Goal: Task Accomplishment & Management: Use online tool/utility

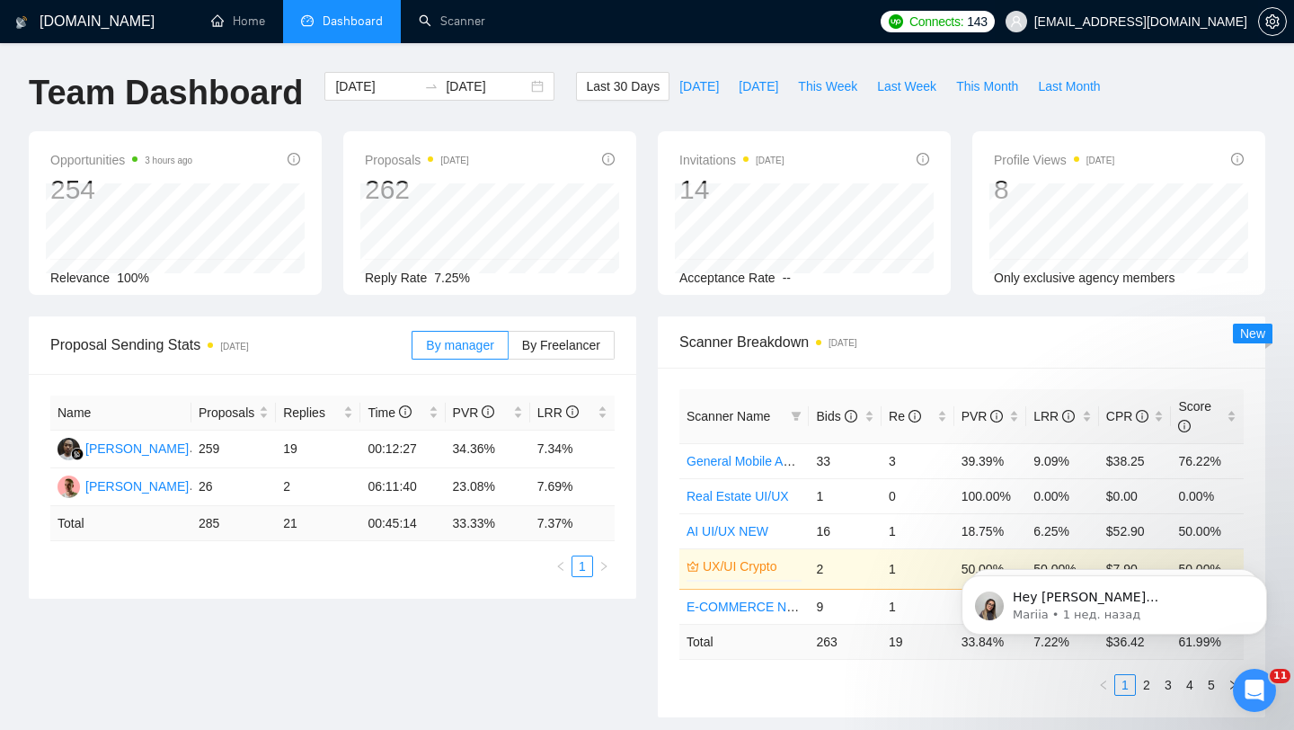
click at [1160, 22] on span "[EMAIL_ADDRESS][DOMAIN_NAME]" at bounding box center [1140, 22] width 213 height 0
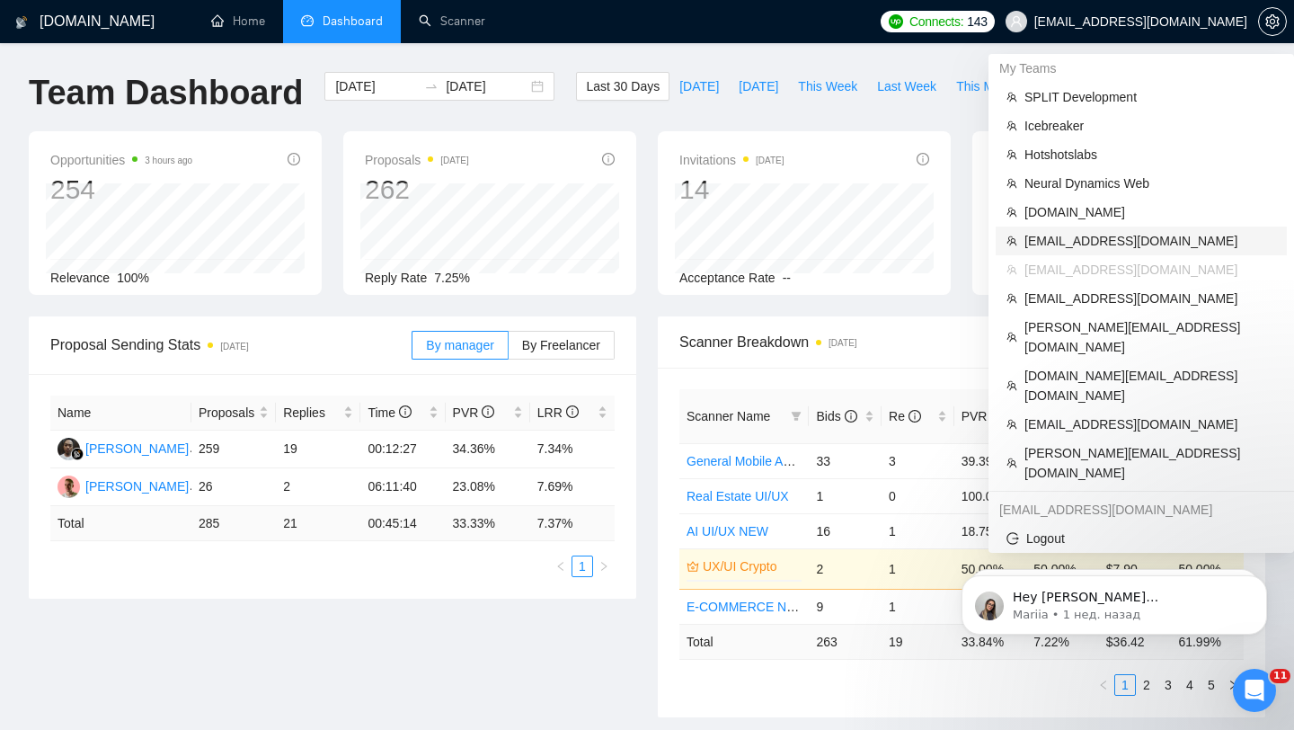
click at [1053, 239] on span "[EMAIL_ADDRESS][DOMAIN_NAME]" at bounding box center [1150, 241] width 252 height 20
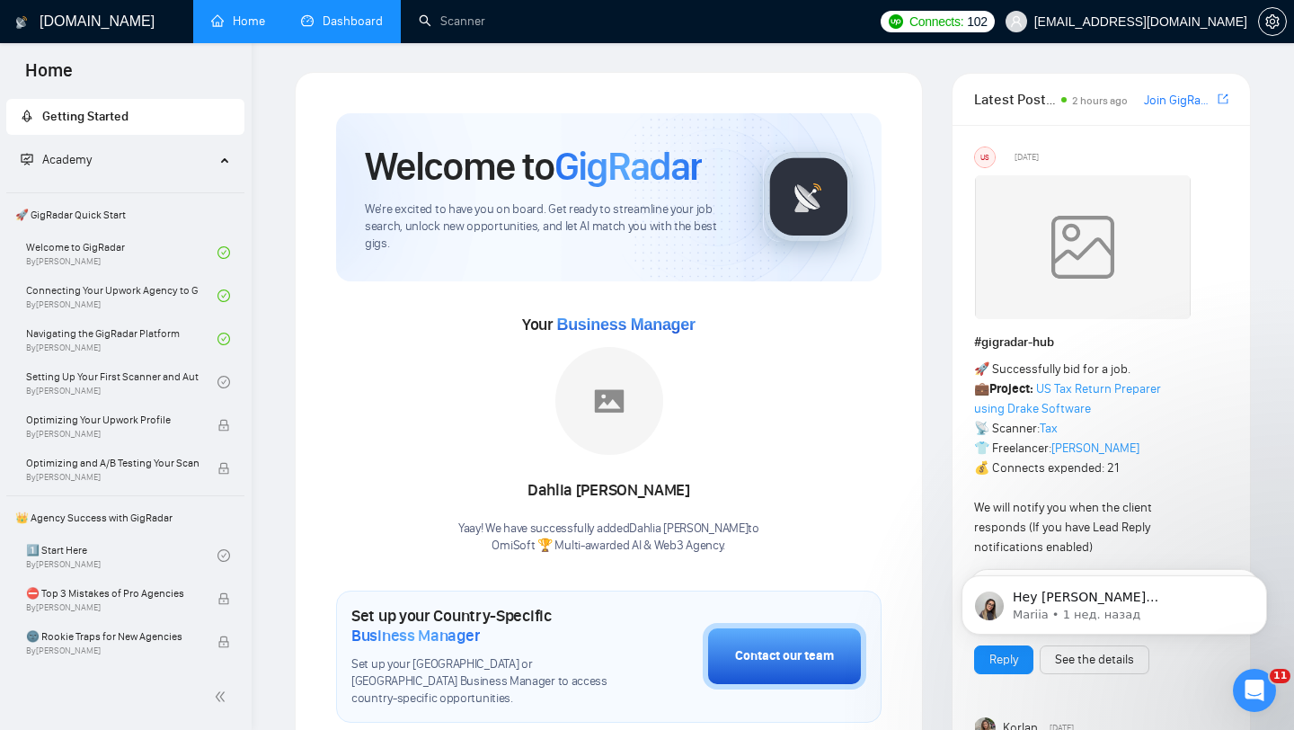
click at [366, 23] on link "Dashboard" at bounding box center [342, 20] width 82 height 15
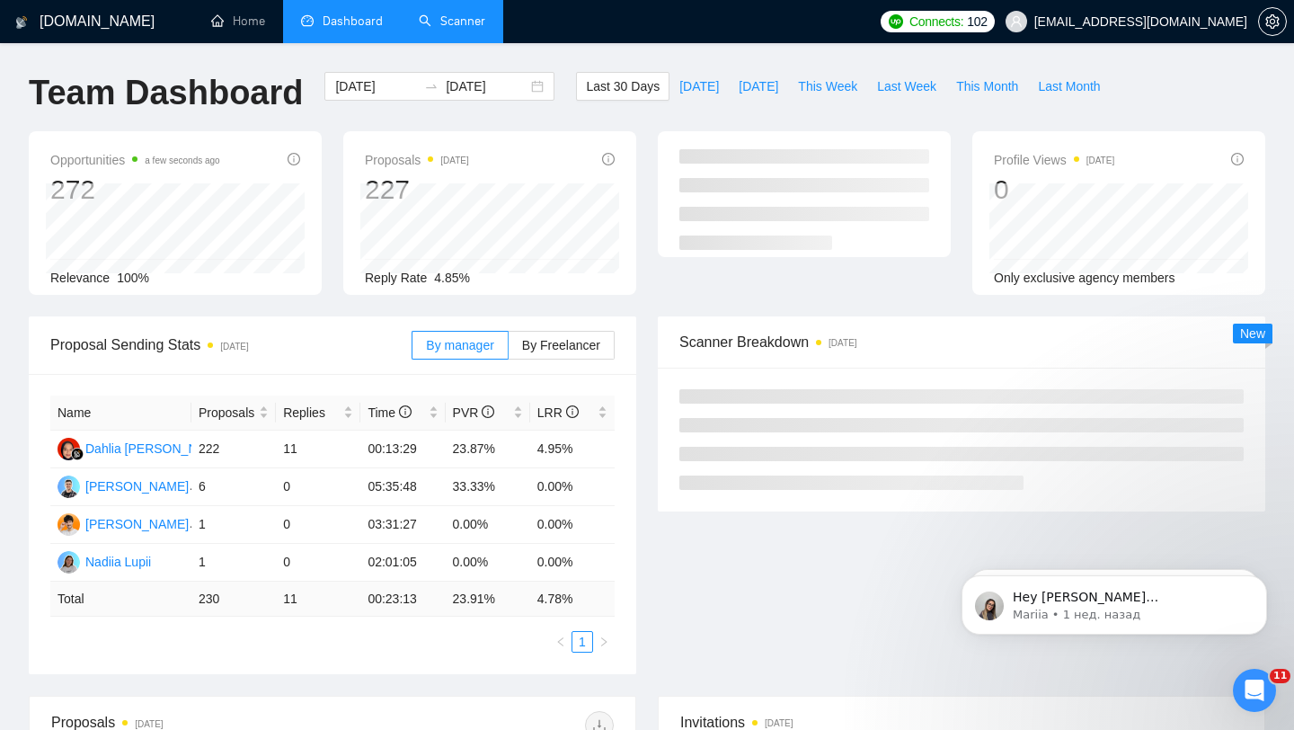
click at [455, 29] on link "Scanner" at bounding box center [452, 20] width 66 height 15
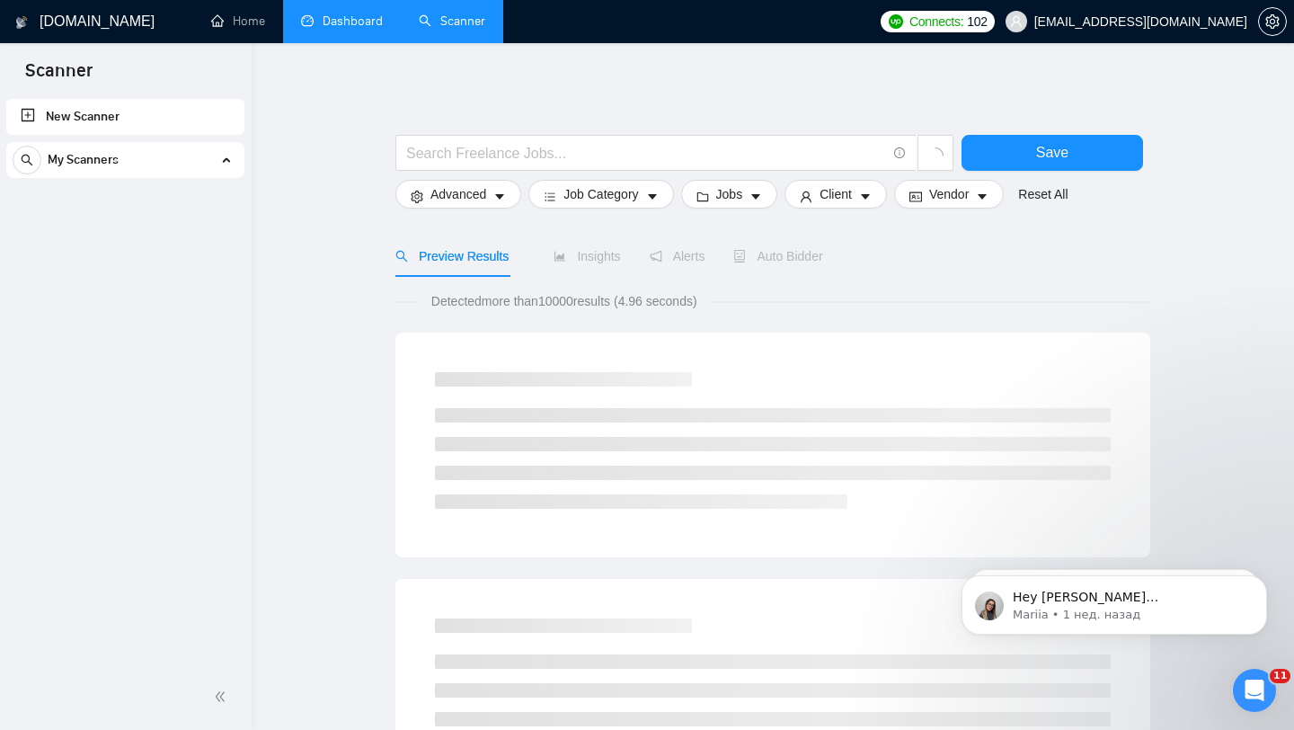
click at [217, 154] on div "My Scanners" at bounding box center [126, 160] width 226 height 36
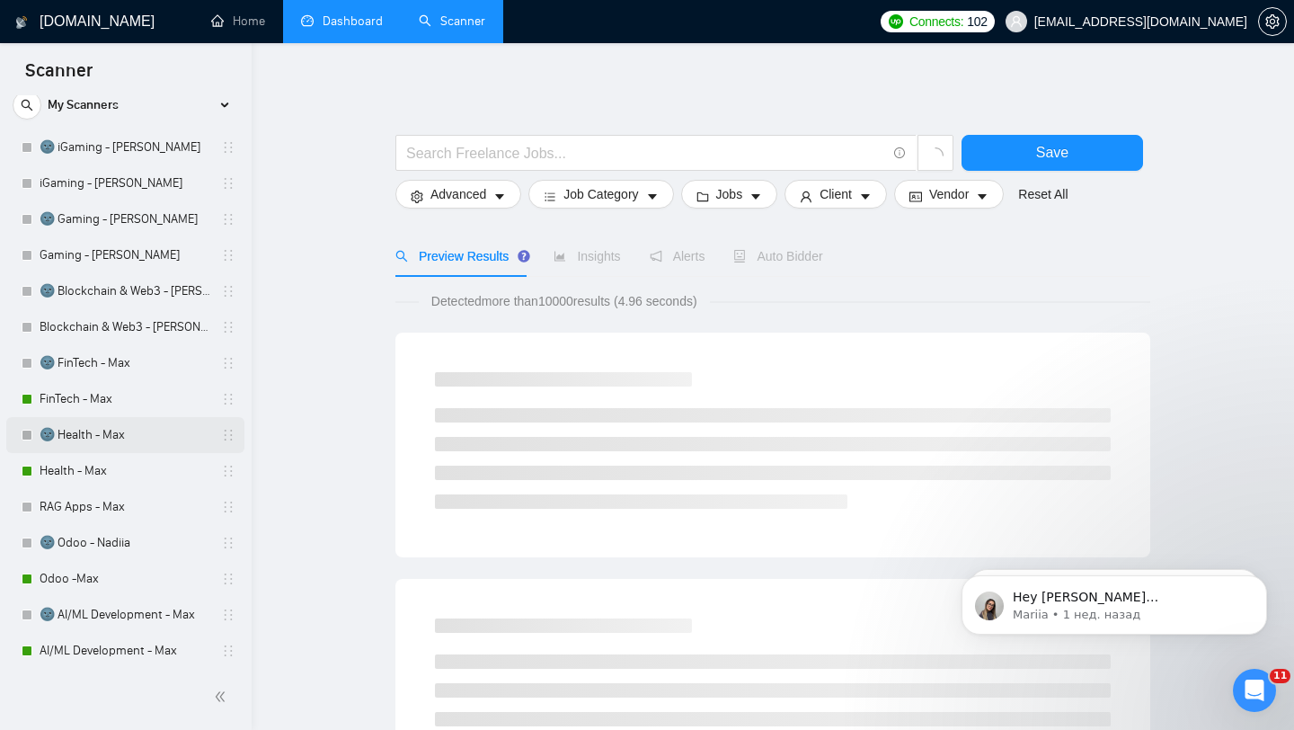
scroll to position [82, 0]
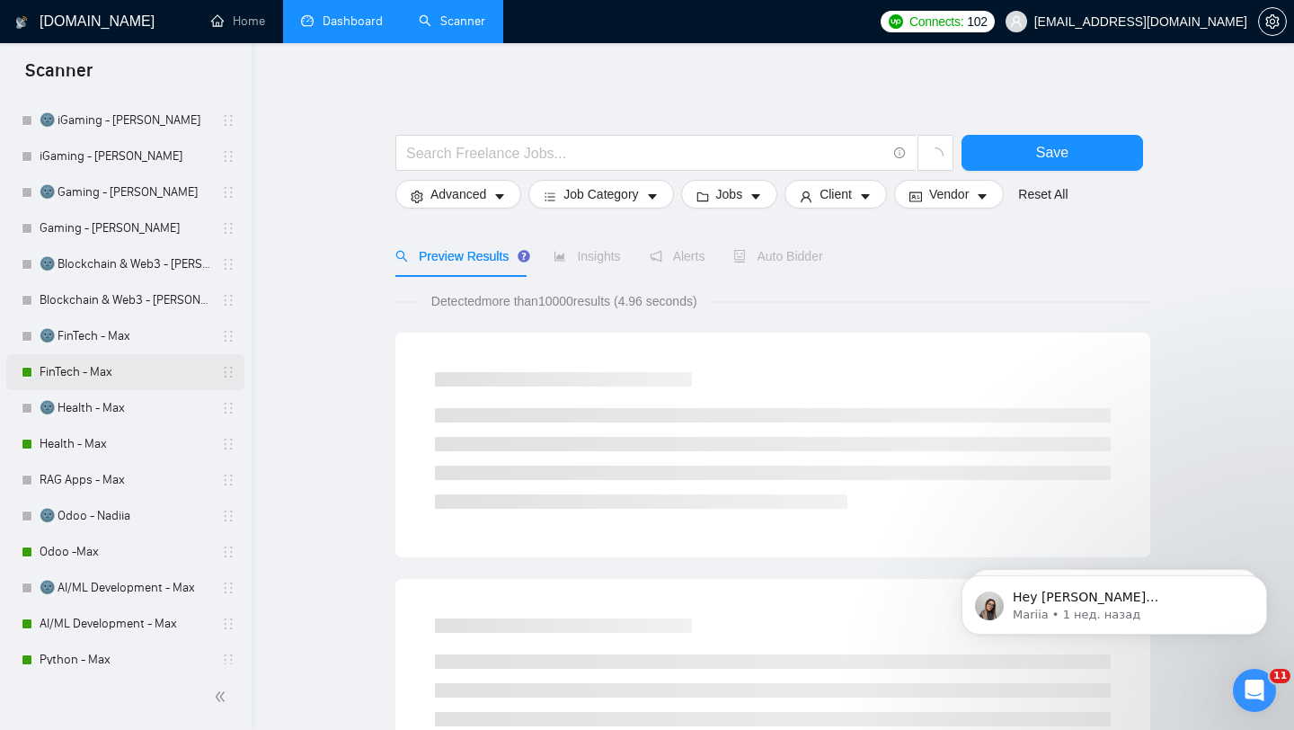
click at [120, 378] on link "FinTech - Max" at bounding box center [125, 372] width 171 height 36
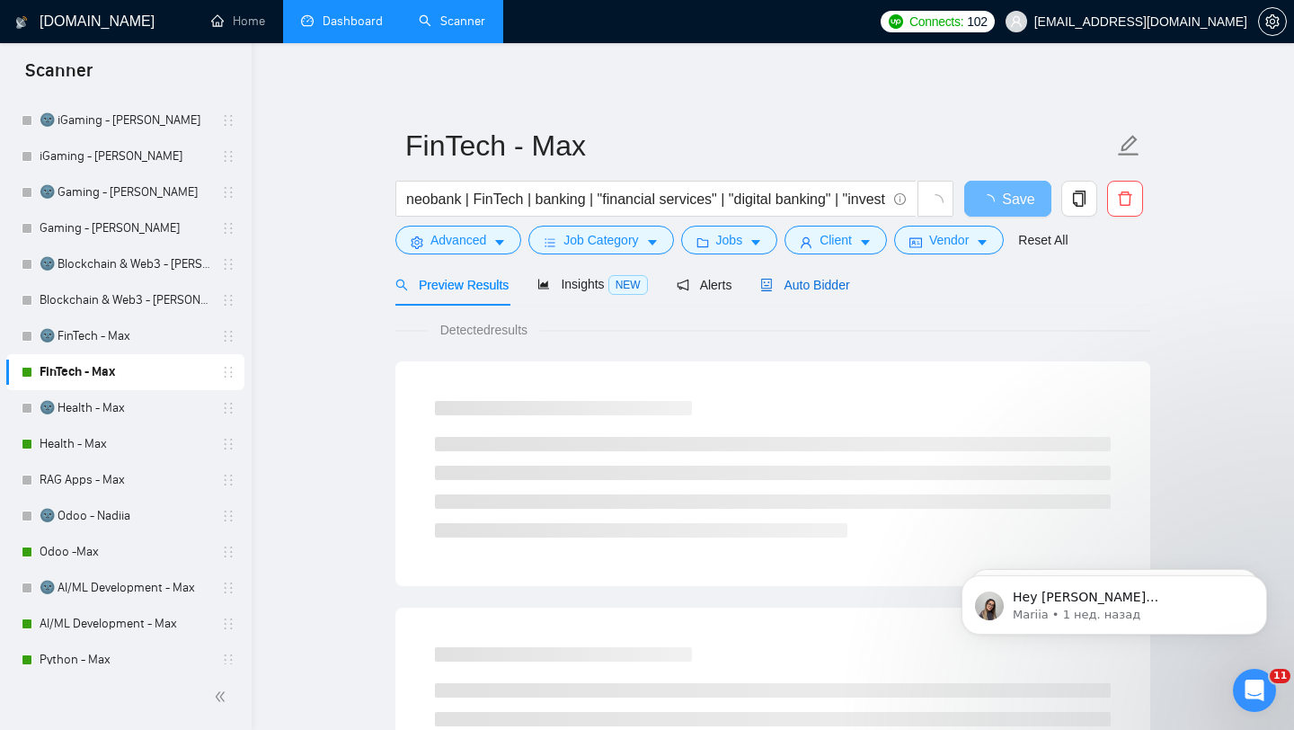
click at [790, 279] on span "Auto Bidder" at bounding box center [804, 285] width 89 height 14
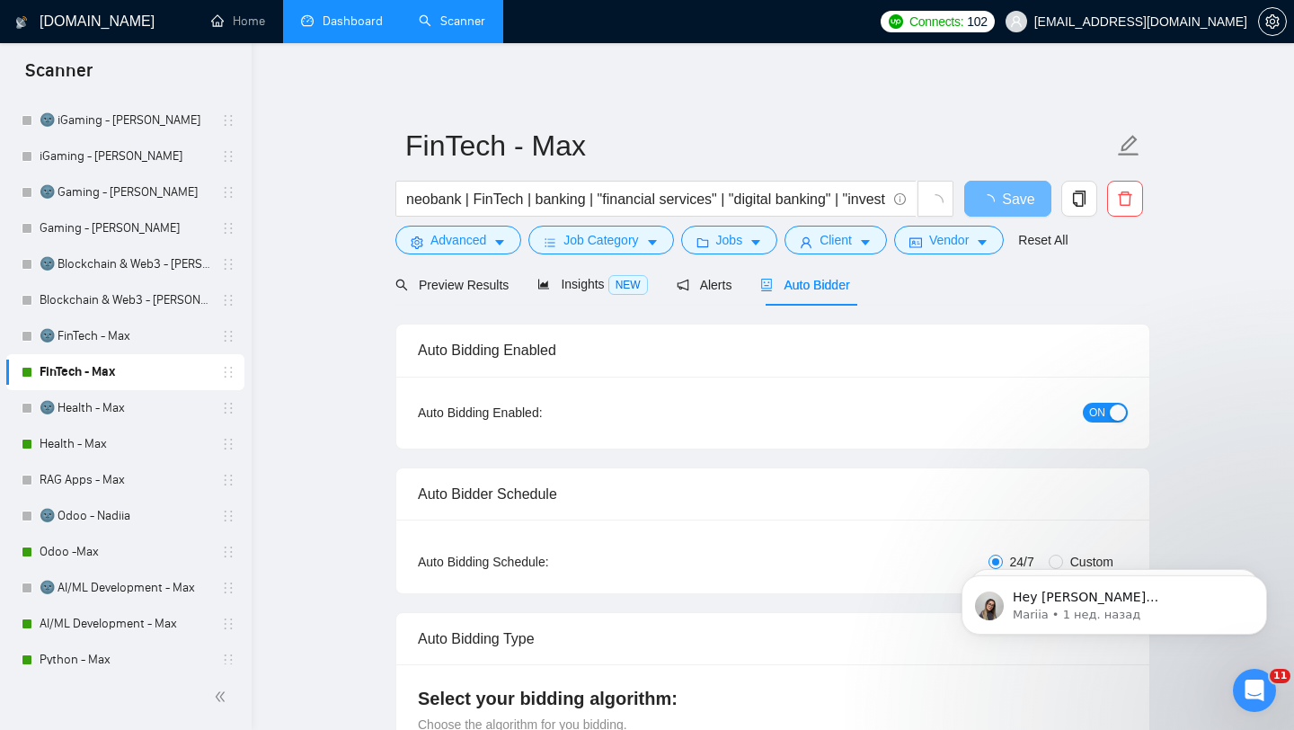
checkbox input "true"
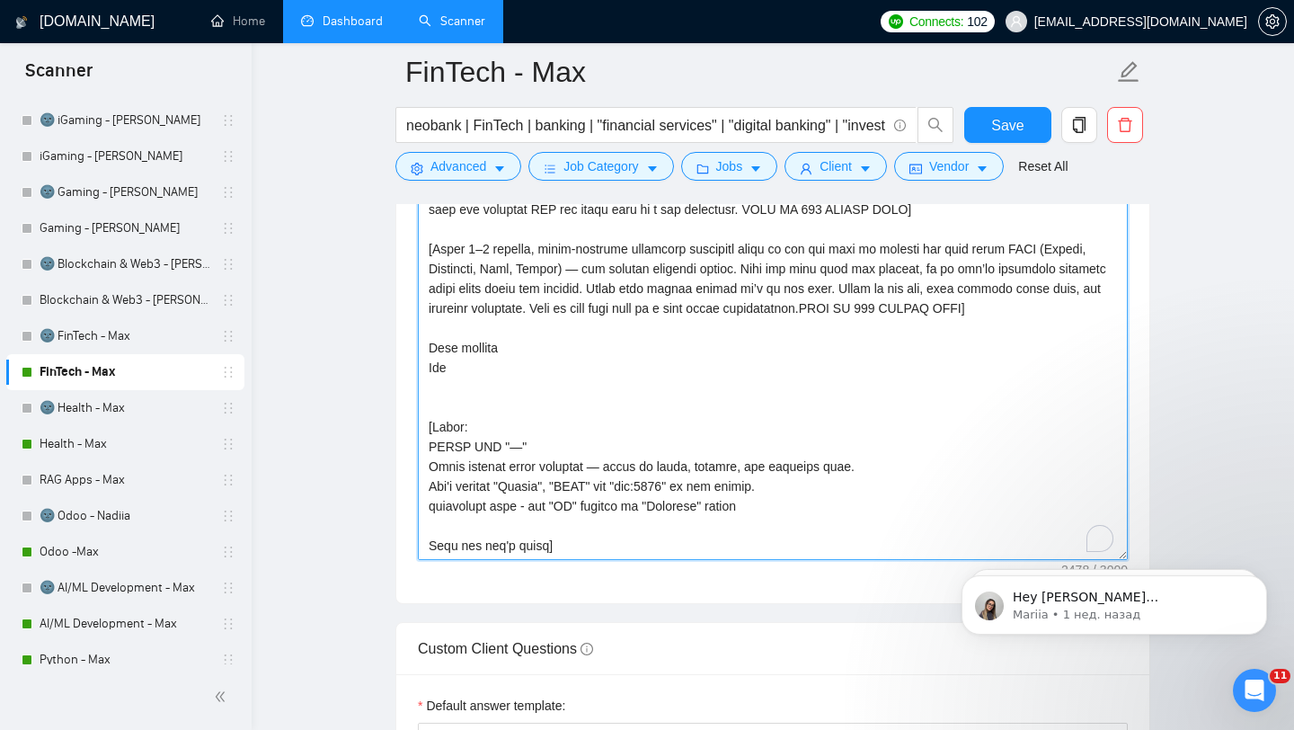
scroll to position [553, 0]
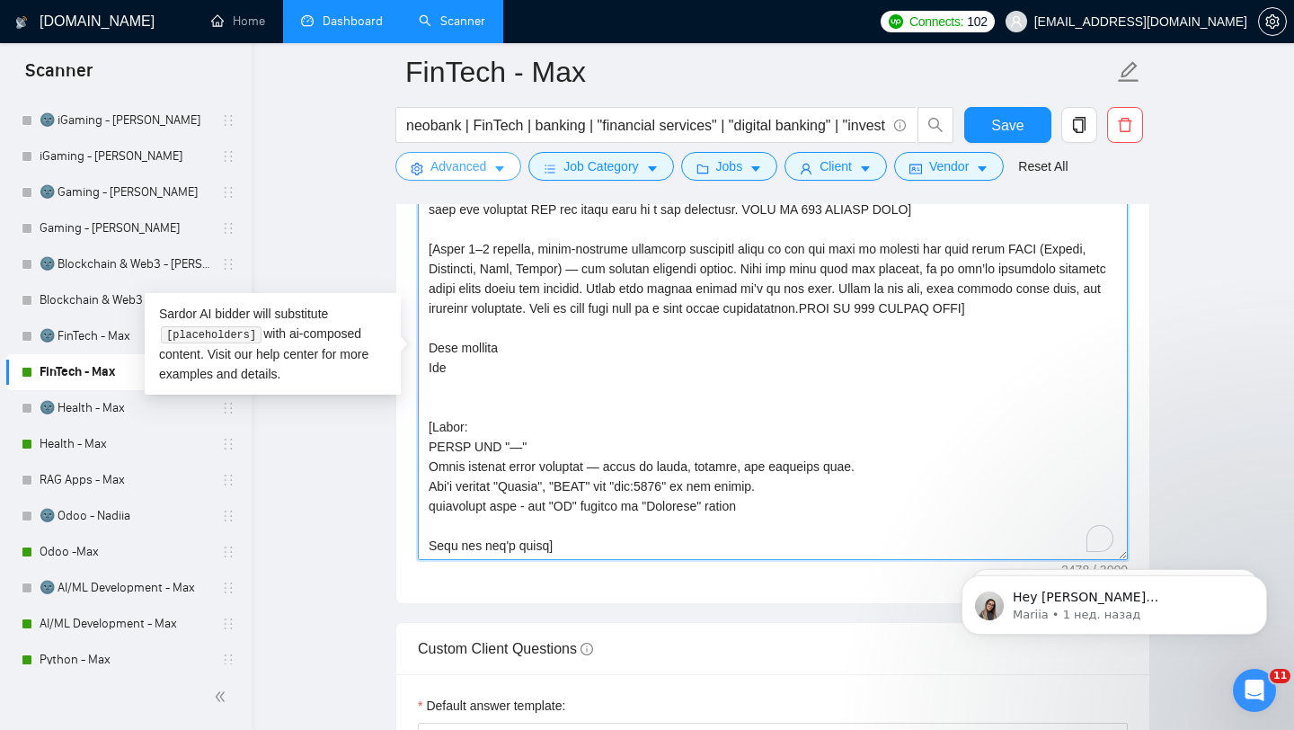
drag, startPoint x: 579, startPoint y: 550, endPoint x: 431, endPoint y: 172, distance: 406.3
click at [431, 172] on div "FinTech - Max neobank | FinTech | banking | "financial services" | "digital ban…" at bounding box center [772, 655] width 755 height 5563
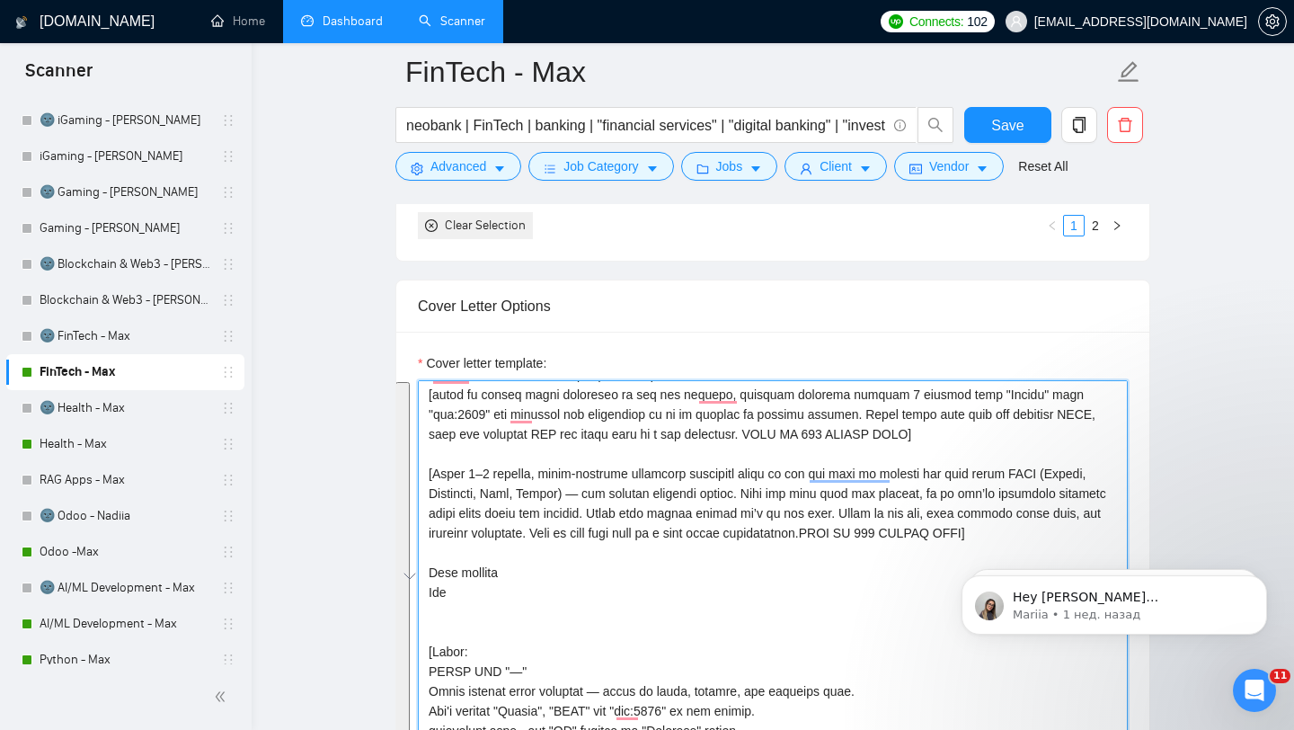
drag, startPoint x: 427, startPoint y: 296, endPoint x: 482, endPoint y: 376, distance: 96.7
click at [494, 441] on textarea "Cover letter template:" at bounding box center [773, 582] width 710 height 404
click at [428, 380] on textarea "Cover letter template:" at bounding box center [773, 582] width 710 height 404
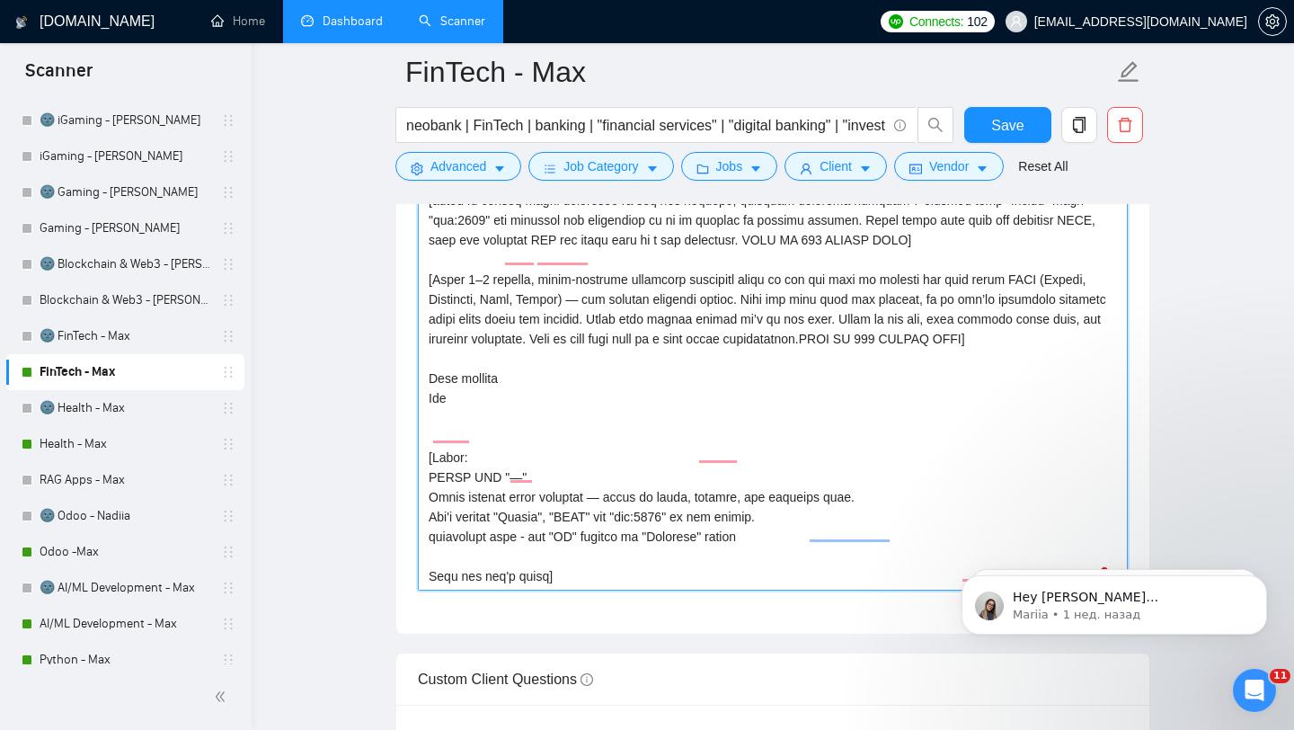
scroll to position [553, 0]
drag, startPoint x: 429, startPoint y: 297, endPoint x: 509, endPoint y: 641, distance: 352.6
click at [509, 641] on form "Auto Bidding Enabled Auto Bidding Enabled: ON Auto Bidder Schedule Auto Bidding…" at bounding box center [772, 510] width 755 height 4679
drag, startPoint x: 571, startPoint y: 579, endPoint x: 465, endPoint y: 206, distance: 388.2
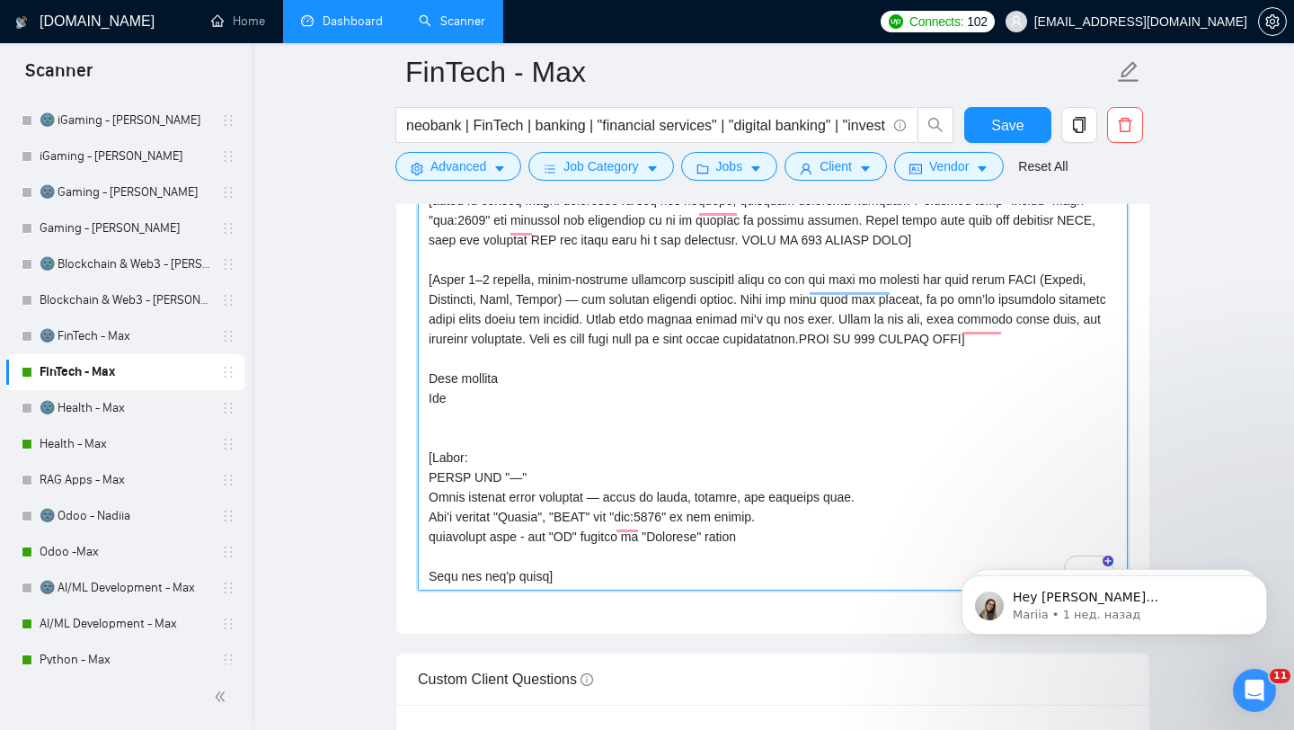
click at [465, 206] on textarea "Cover letter template:" at bounding box center [773, 388] width 710 height 404
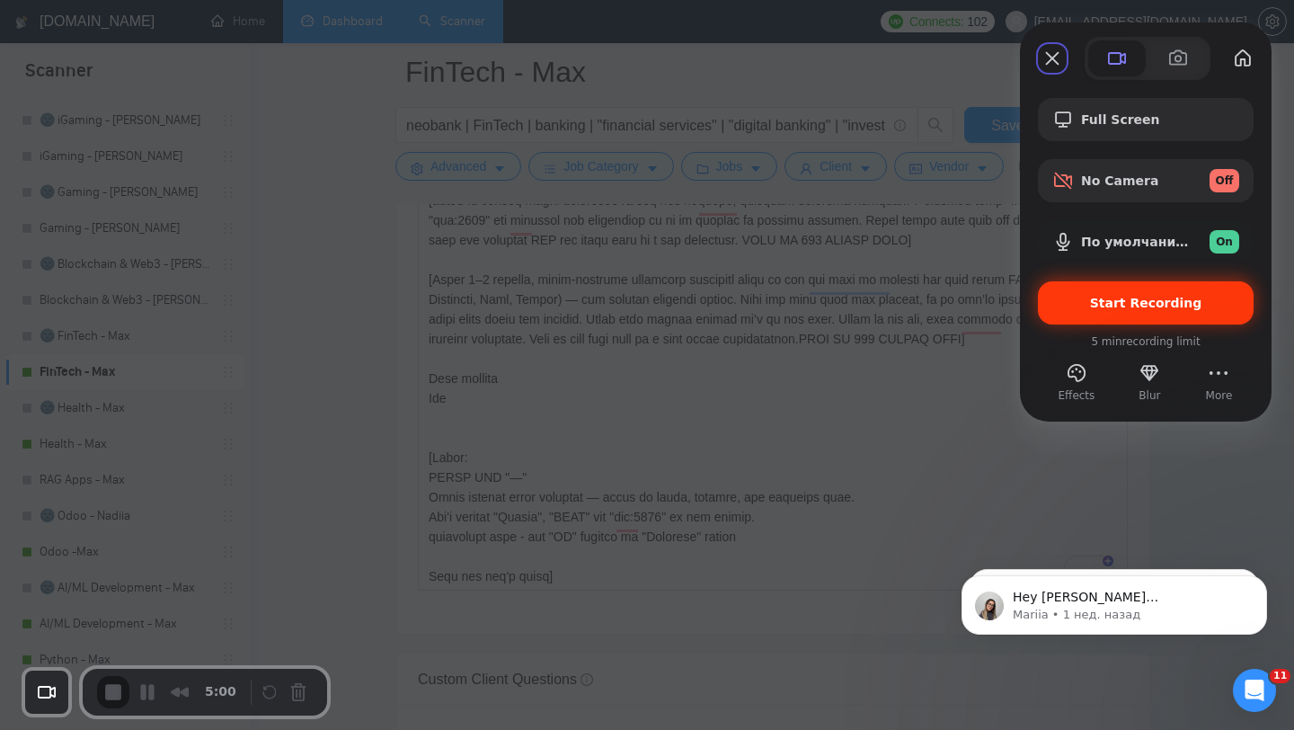
click at [1131, 312] on div "Start Recording" at bounding box center [1146, 302] width 216 height 43
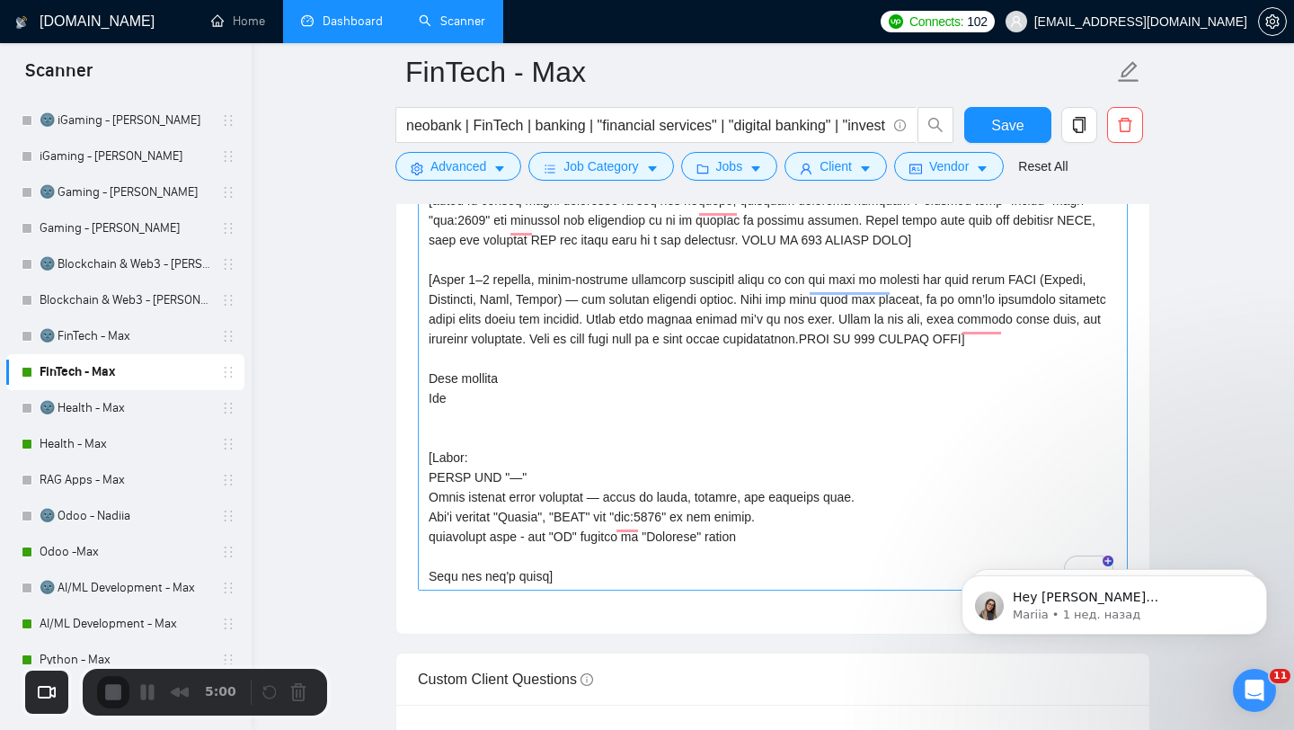
scroll to position [0, 0]
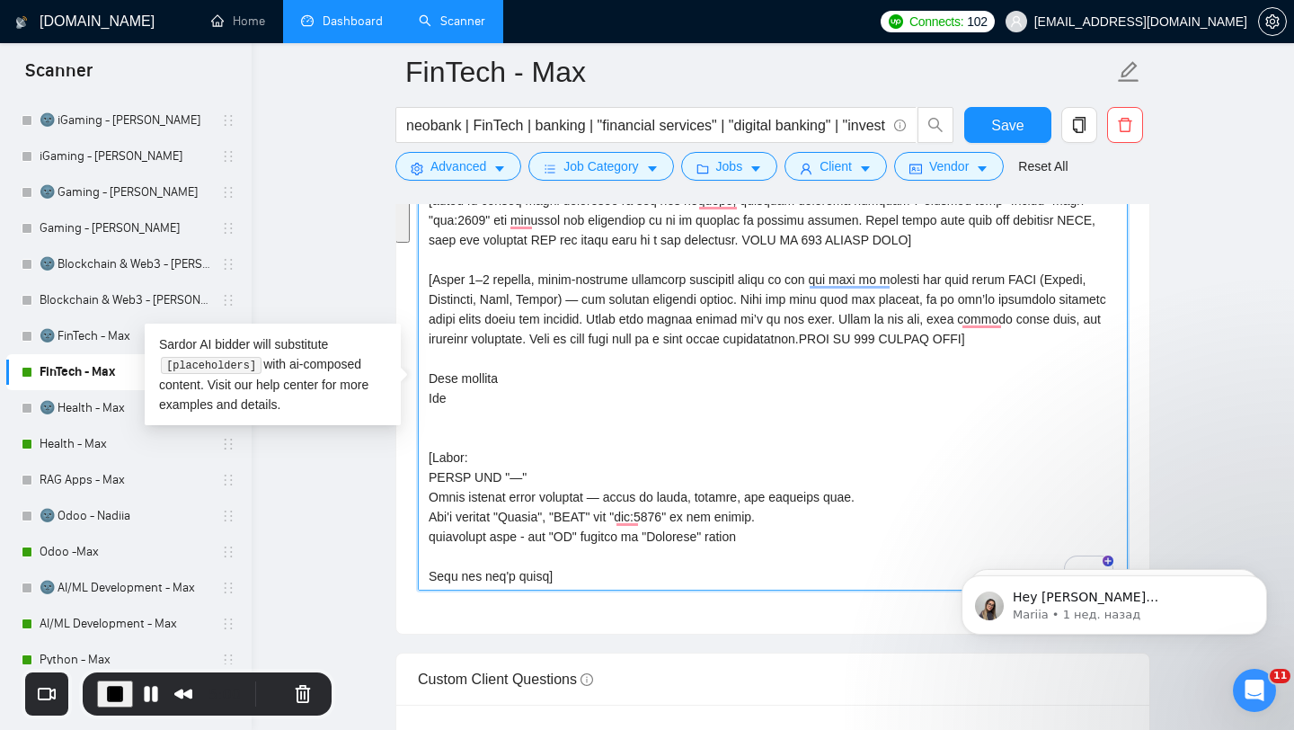
drag, startPoint x: 427, startPoint y: 316, endPoint x: 590, endPoint y: 632, distance: 355.2
click at [590, 632] on div "Cover letter template:" at bounding box center [772, 385] width 753 height 496
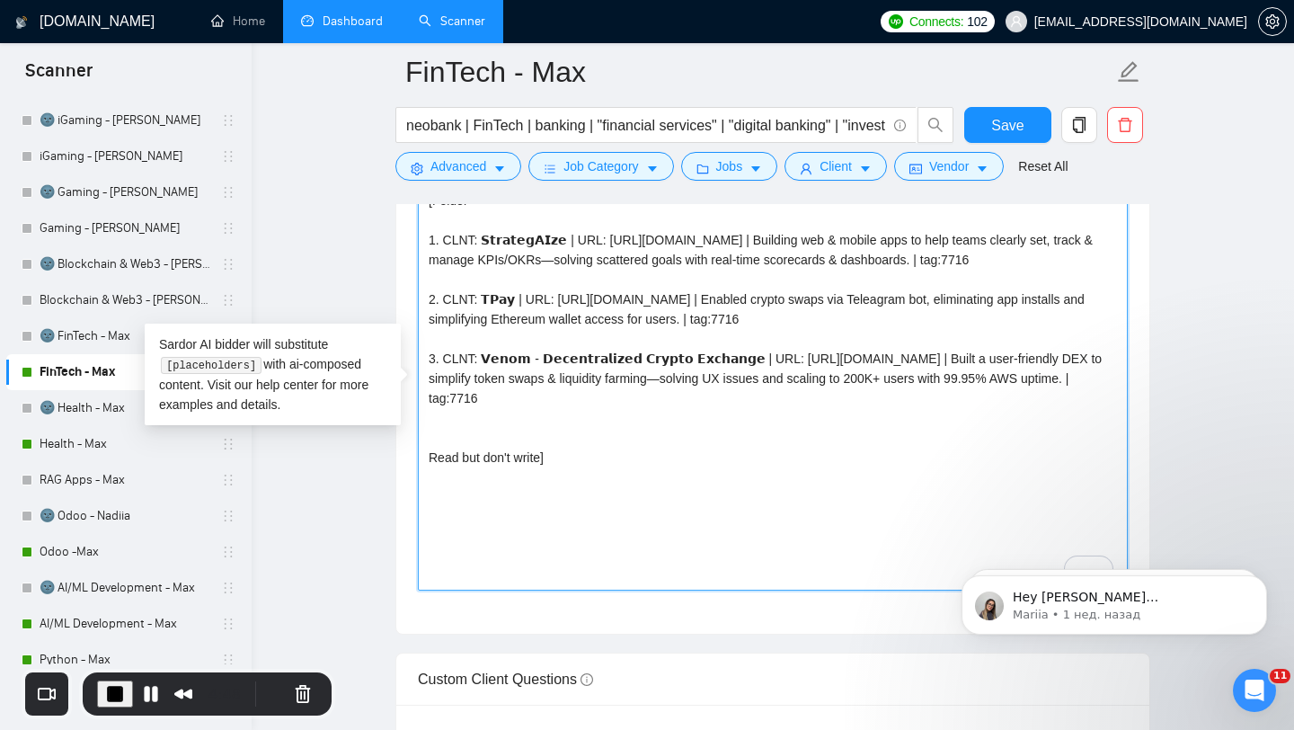
click at [483, 546] on textarea "[Folder= 1. CLNT: 𝗦𝘁𝗿𝗮𝘁𝗲𝗴𝗔𝗜𝘇𝗲 | URL: [URL][DOMAIN_NAME] | Building web & mobile…" at bounding box center [773, 388] width 710 height 404
paste textarea "[Lorem ipsu d sitam, consecte adipisci elitsed doei tem’in utlaboree dolo mag a…"
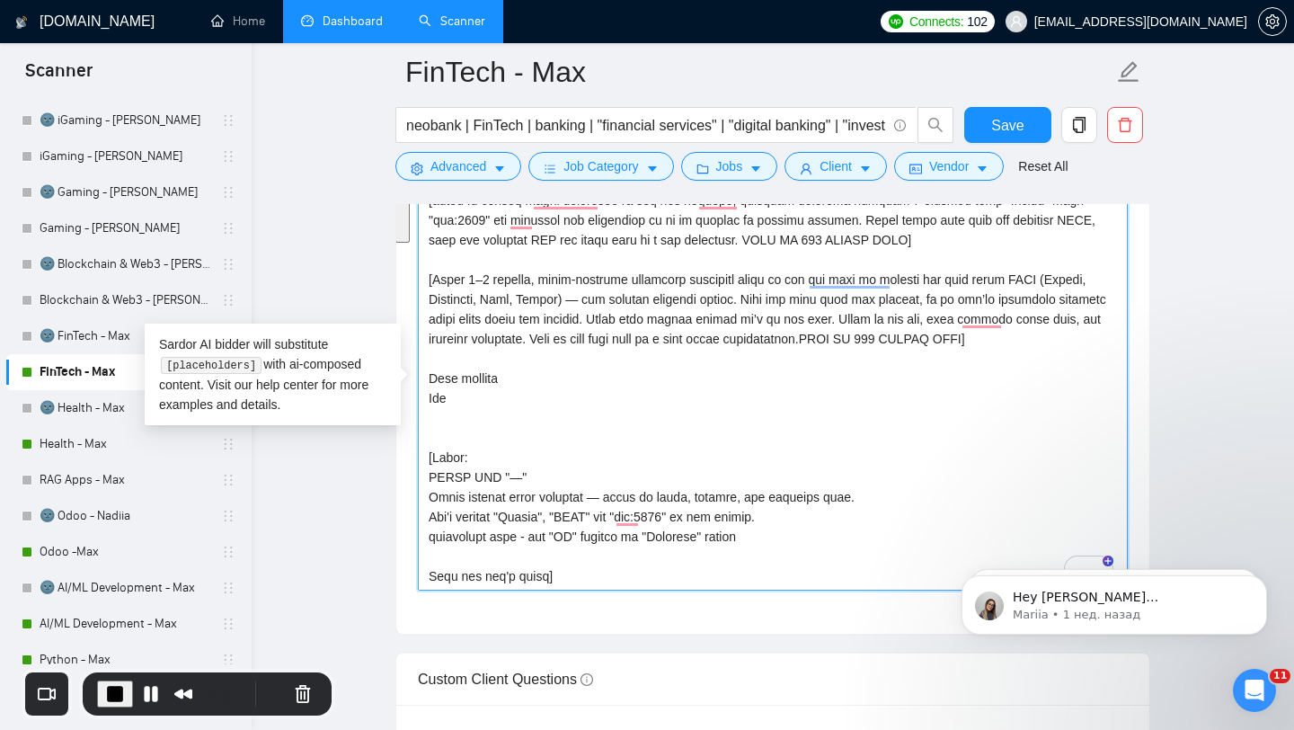
drag, startPoint x: 425, startPoint y: 321, endPoint x: 588, endPoint y: 675, distance: 389.9
click at [588, 675] on form "Auto Bidding Enabled Auto Bidding Enabled: ON Auto Bidder Schedule Auto Bidding…" at bounding box center [772, 510] width 755 height 4679
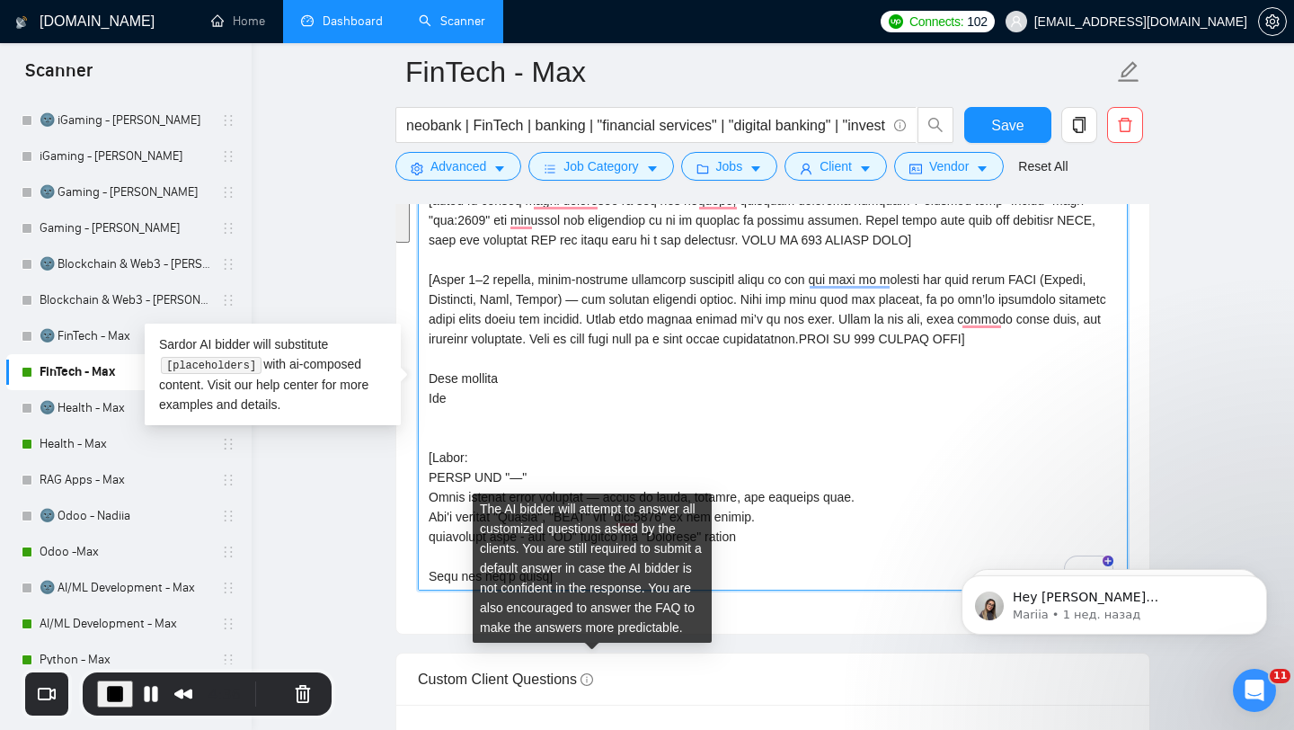
paste textarea "Loremip d sitametc ad elitse doeiusm tempo incididu, utlab etdolo/magnaal enim …"
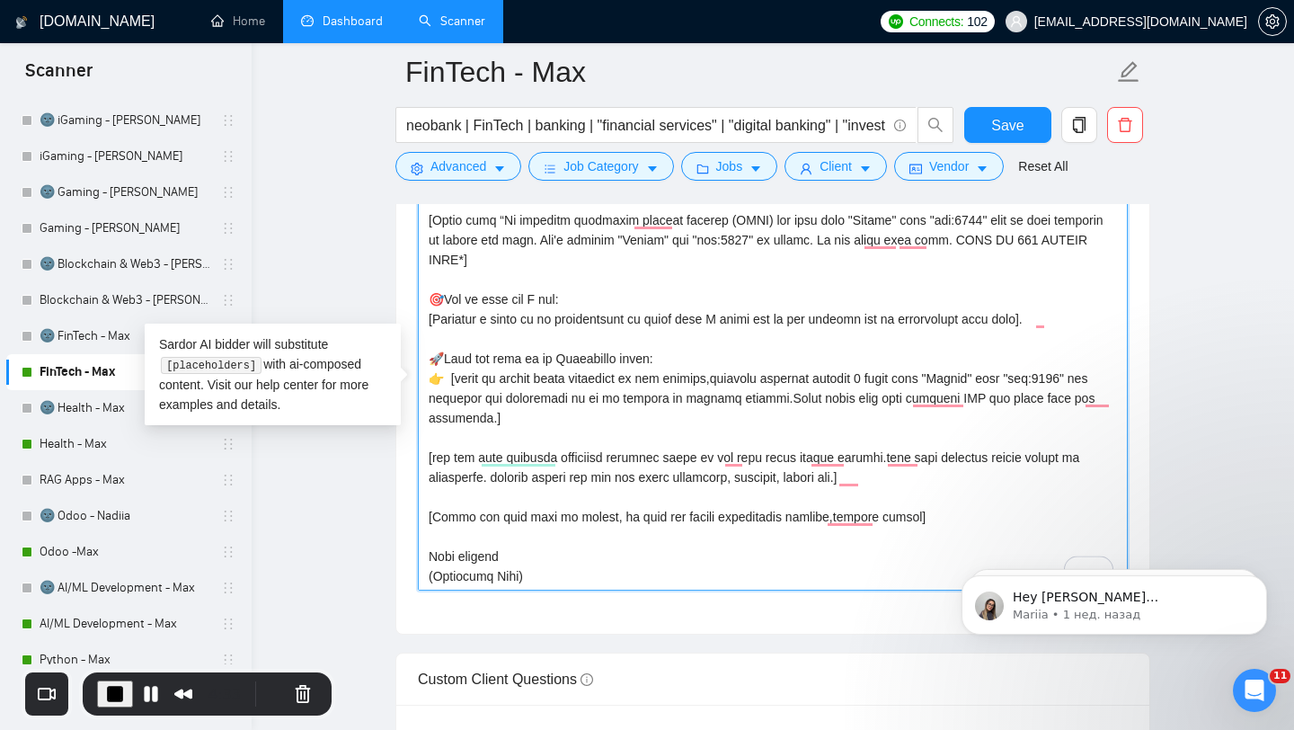
drag, startPoint x: 553, startPoint y: 576, endPoint x: 330, endPoint y: 576, distance: 222.8
click at [330, 576] on main "FinTech - Max neobank | FinTech | banking | "financial services" | "digital ban…" at bounding box center [772, 686] width 985 height 5563
drag, startPoint x: 772, startPoint y: 435, endPoint x: 808, endPoint y: 439, distance: 36.2
click at [808, 439] on textarea "Cover letter template:" at bounding box center [773, 388] width 710 height 404
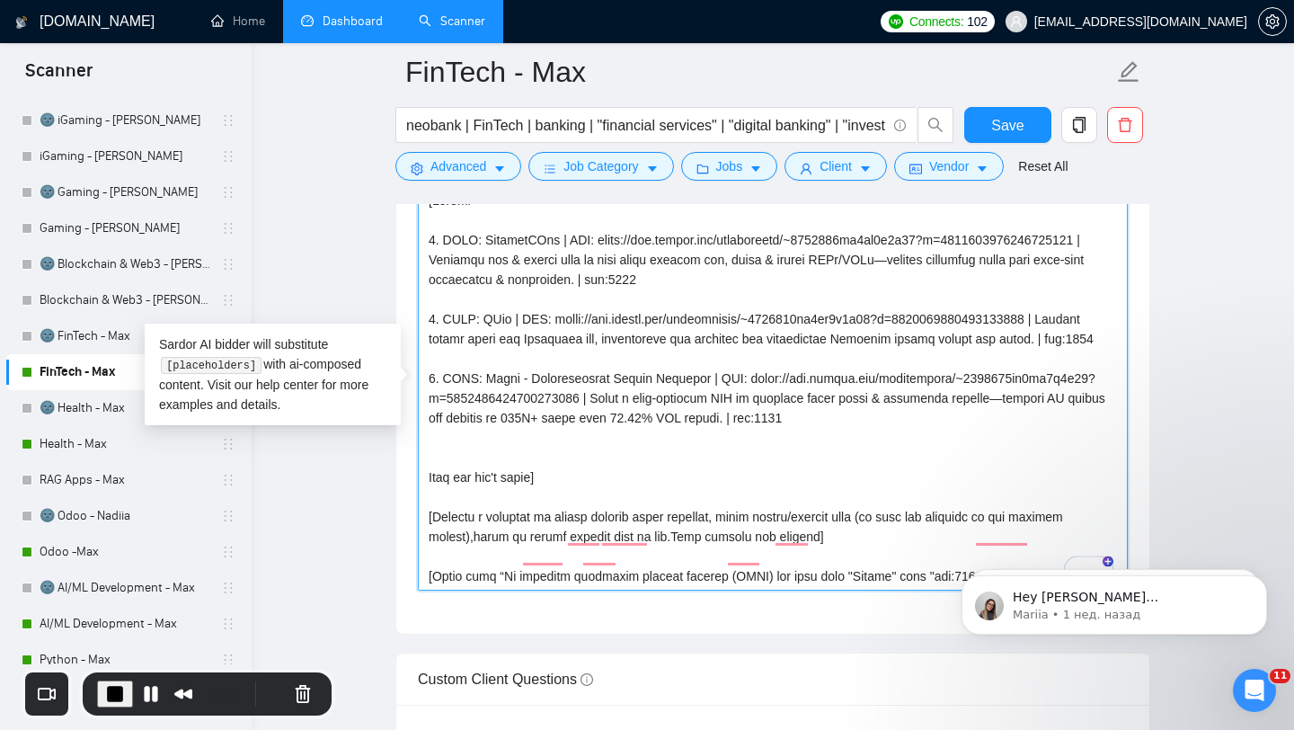
drag, startPoint x: 808, startPoint y: 439, endPoint x: 771, endPoint y: 438, distance: 36.8
click at [771, 438] on textarea "Cover letter template:" at bounding box center [773, 388] width 710 height 404
drag, startPoint x: 776, startPoint y: 438, endPoint x: 820, endPoint y: 447, distance: 44.8
click at [820, 447] on textarea "Cover letter template:" at bounding box center [773, 388] width 710 height 404
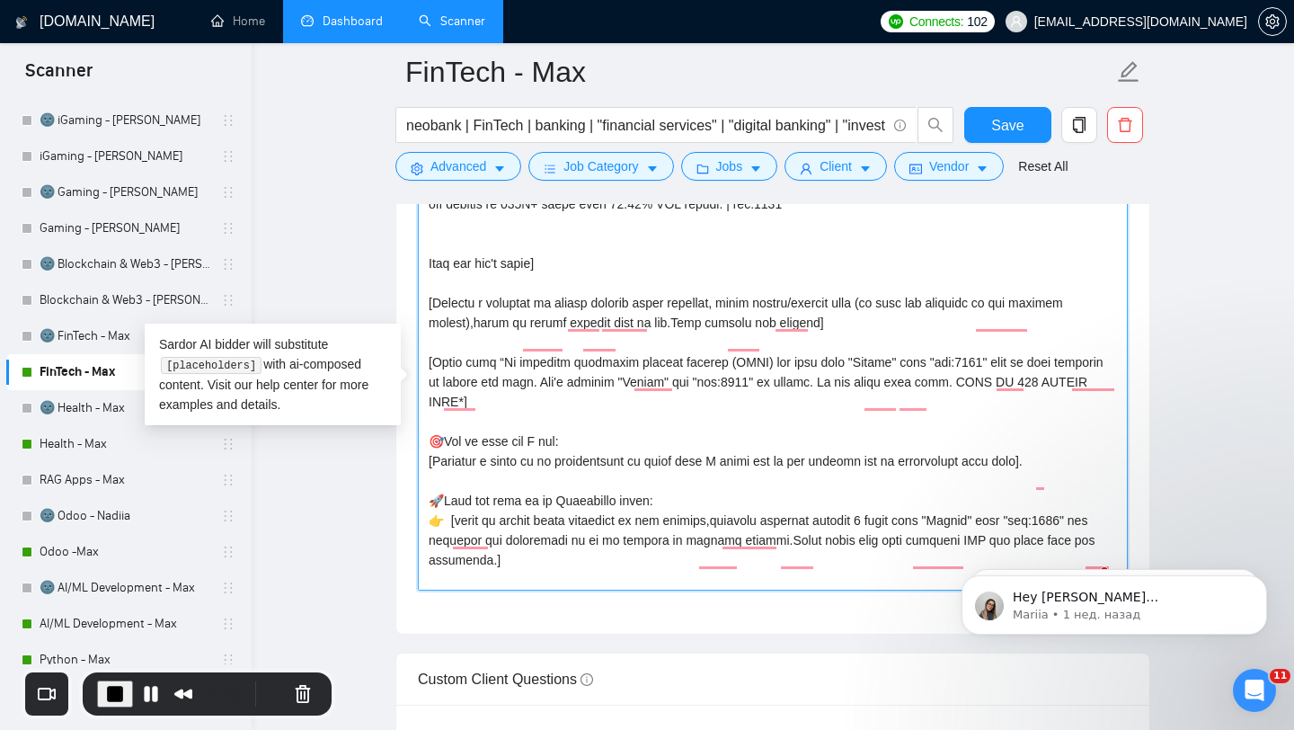
click at [968, 379] on textarea "Cover letter template:" at bounding box center [773, 388] width 710 height 404
paste textarea "16"
click at [740, 406] on textarea "Cover letter template:" at bounding box center [773, 388] width 710 height 404
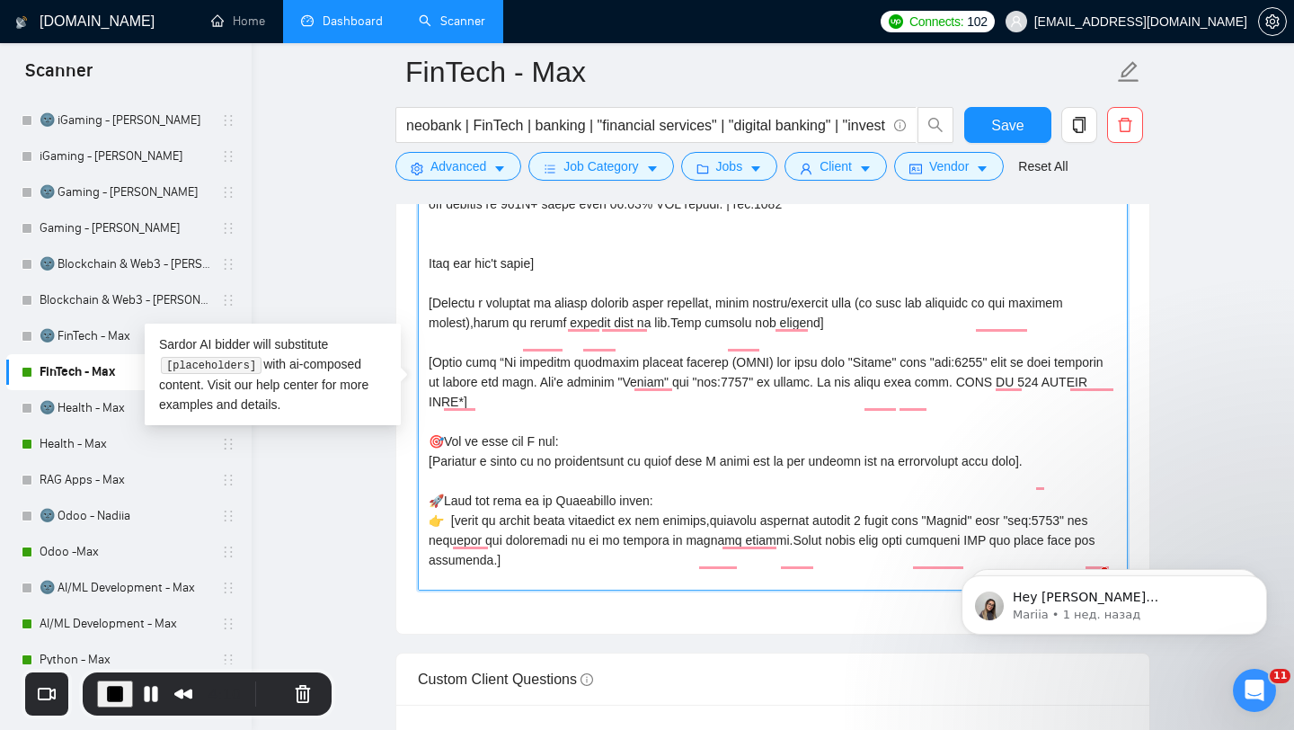
paste textarea "16"
click at [1071, 535] on textarea "Cover letter template:" at bounding box center [773, 388] width 710 height 404
paste textarea "16"
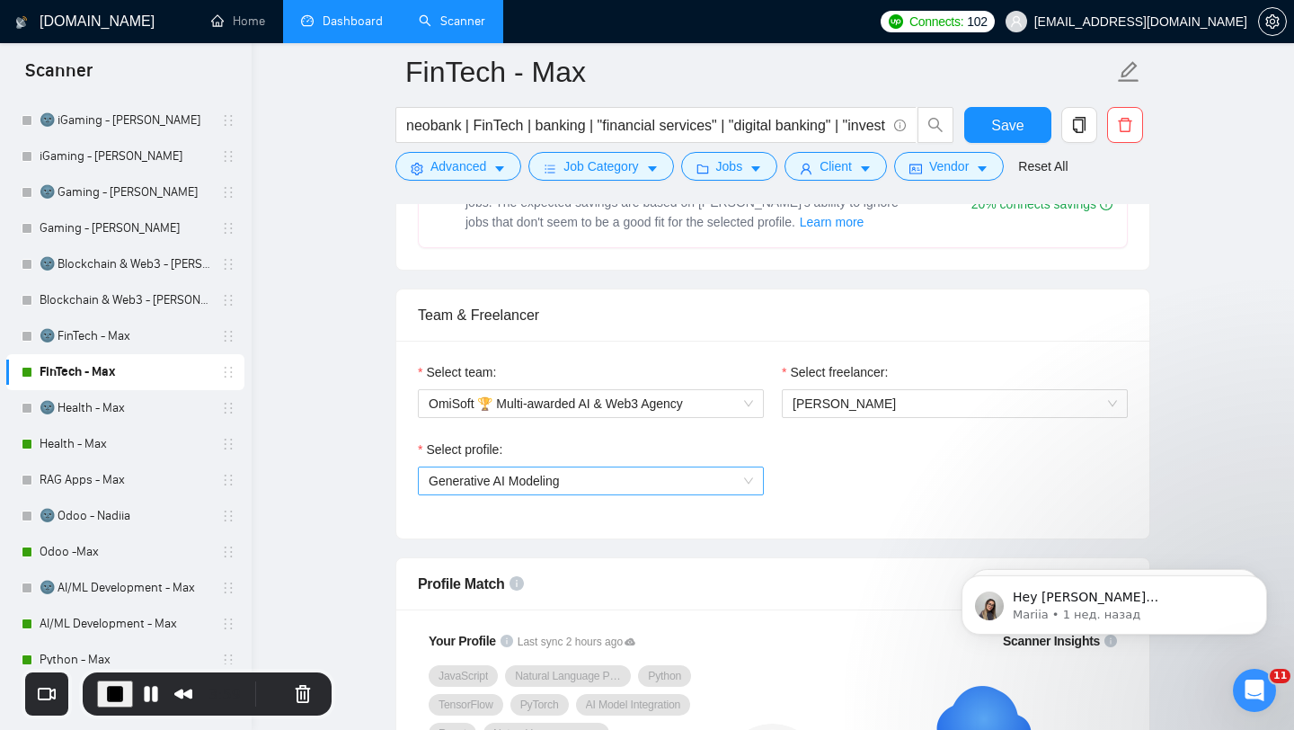
click at [544, 486] on span "Generative AI Modeling" at bounding box center [494, 480] width 131 height 14
type textarea "[Loremi= 6. DOLO: SitametCOns | ADI: elits://doe.tempor.inc/utlaboreetd/~432434…"
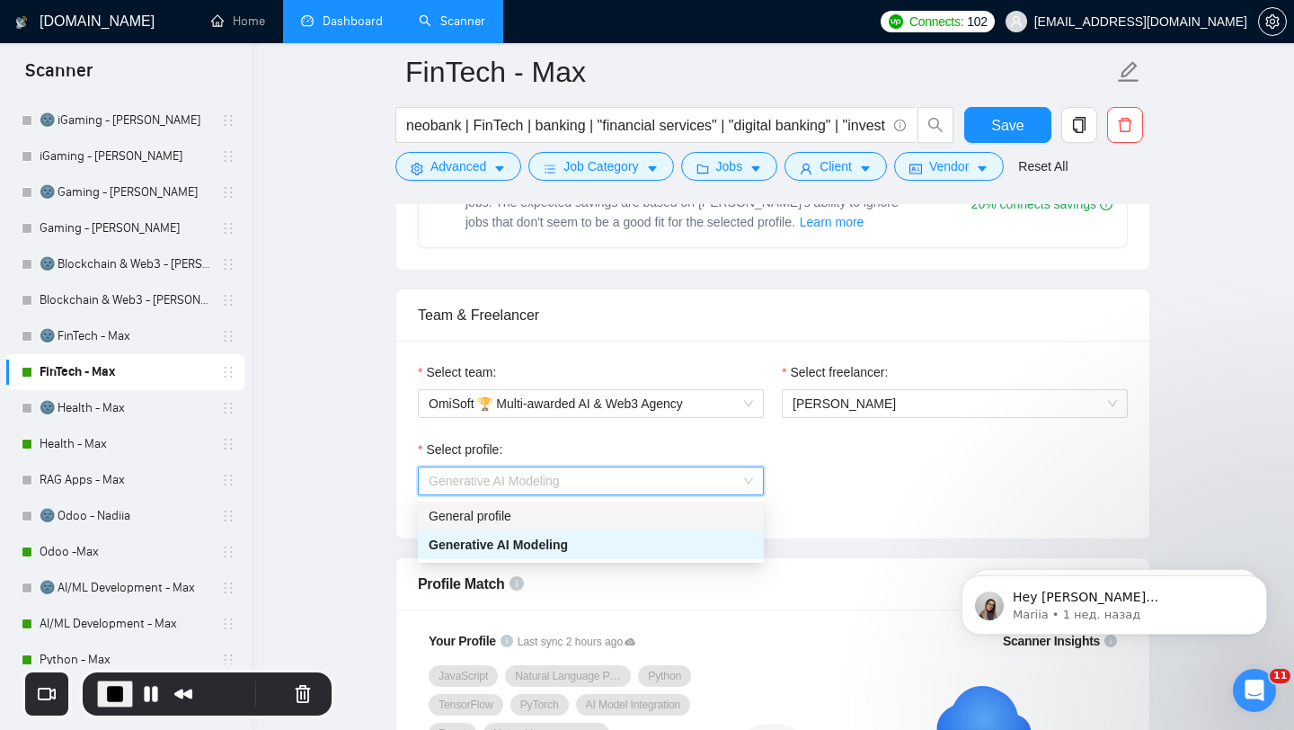
drag, startPoint x: 836, startPoint y: 483, endPoint x: 774, endPoint y: 472, distance: 63.1
click at [836, 484] on div "Select profile: Generative AI Modeling" at bounding box center [773, 477] width 728 height 77
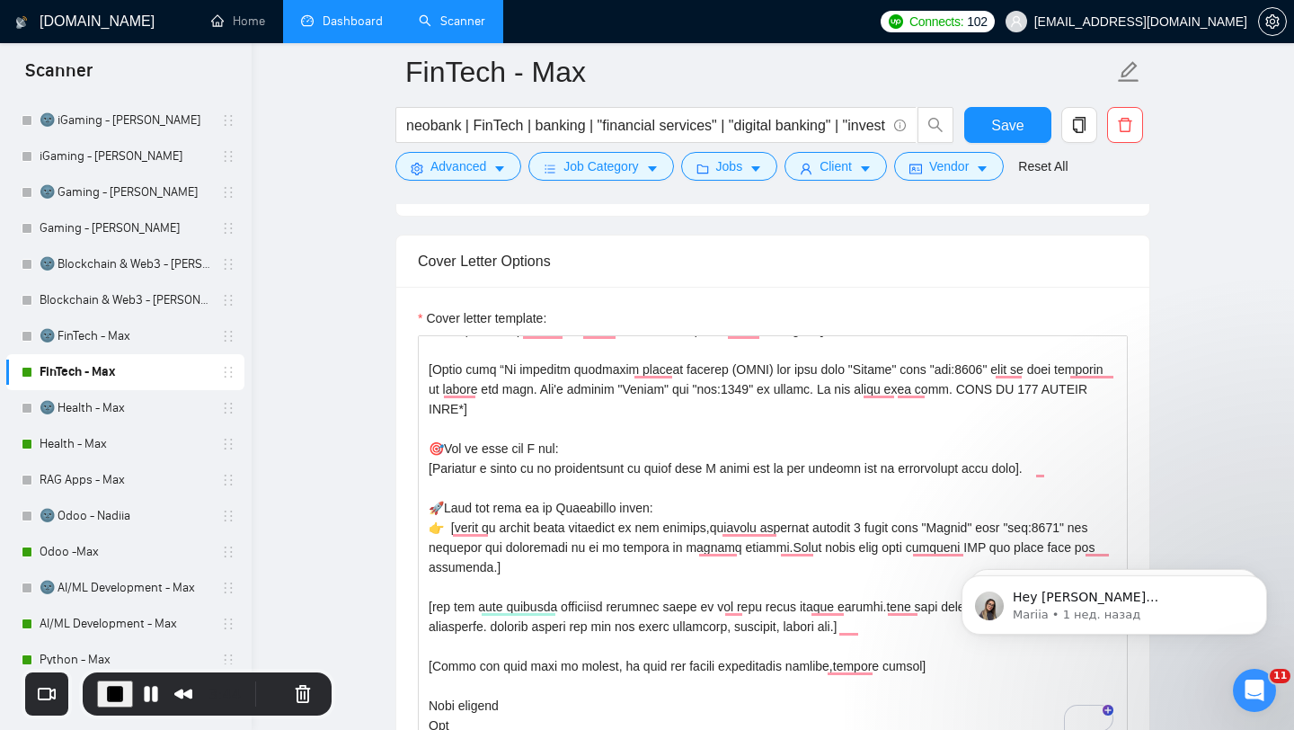
click at [111, 692] on span "End Recording" at bounding box center [115, 694] width 22 height 22
